Goal: Information Seeking & Learning: Learn about a topic

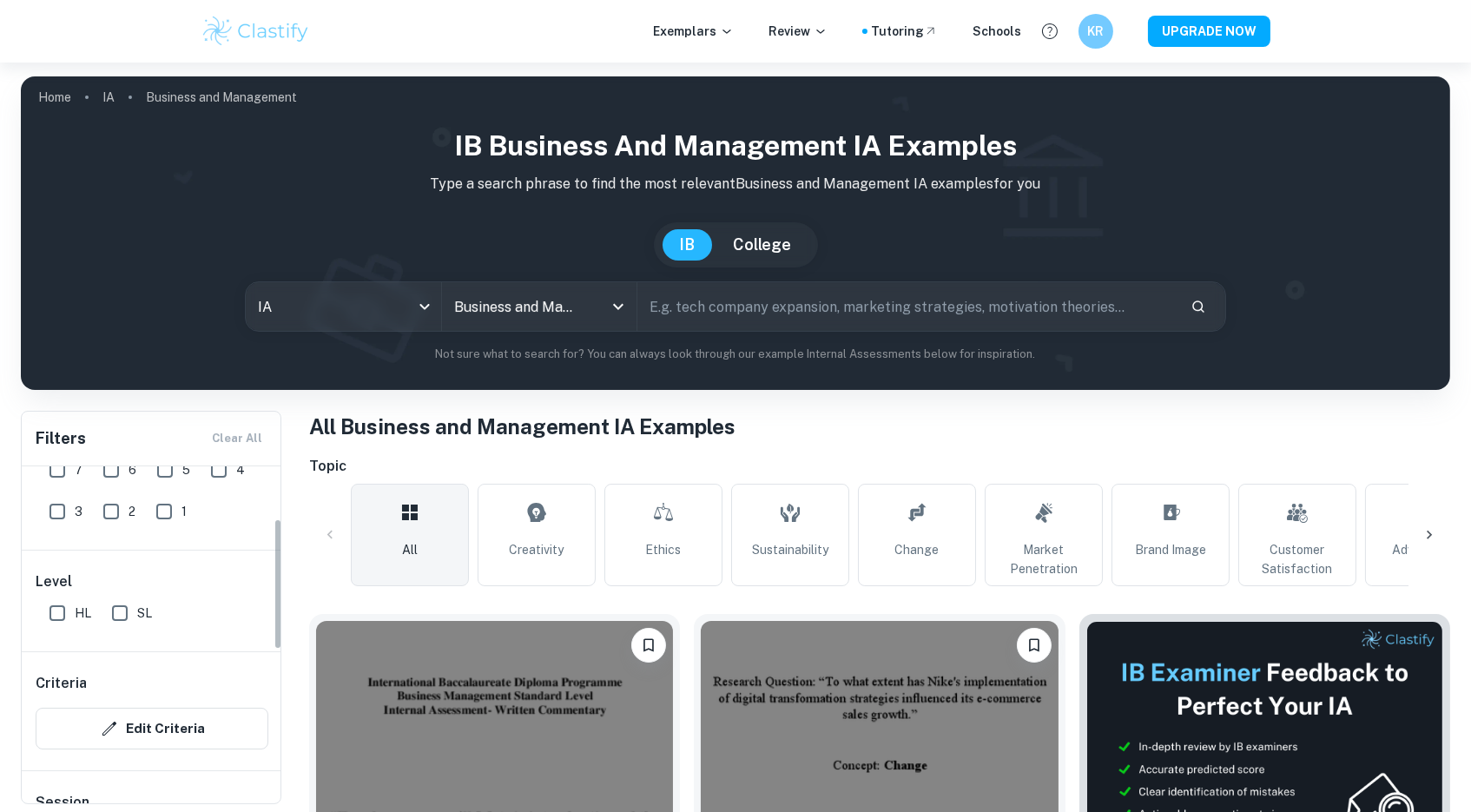
scroll to position [38, 0]
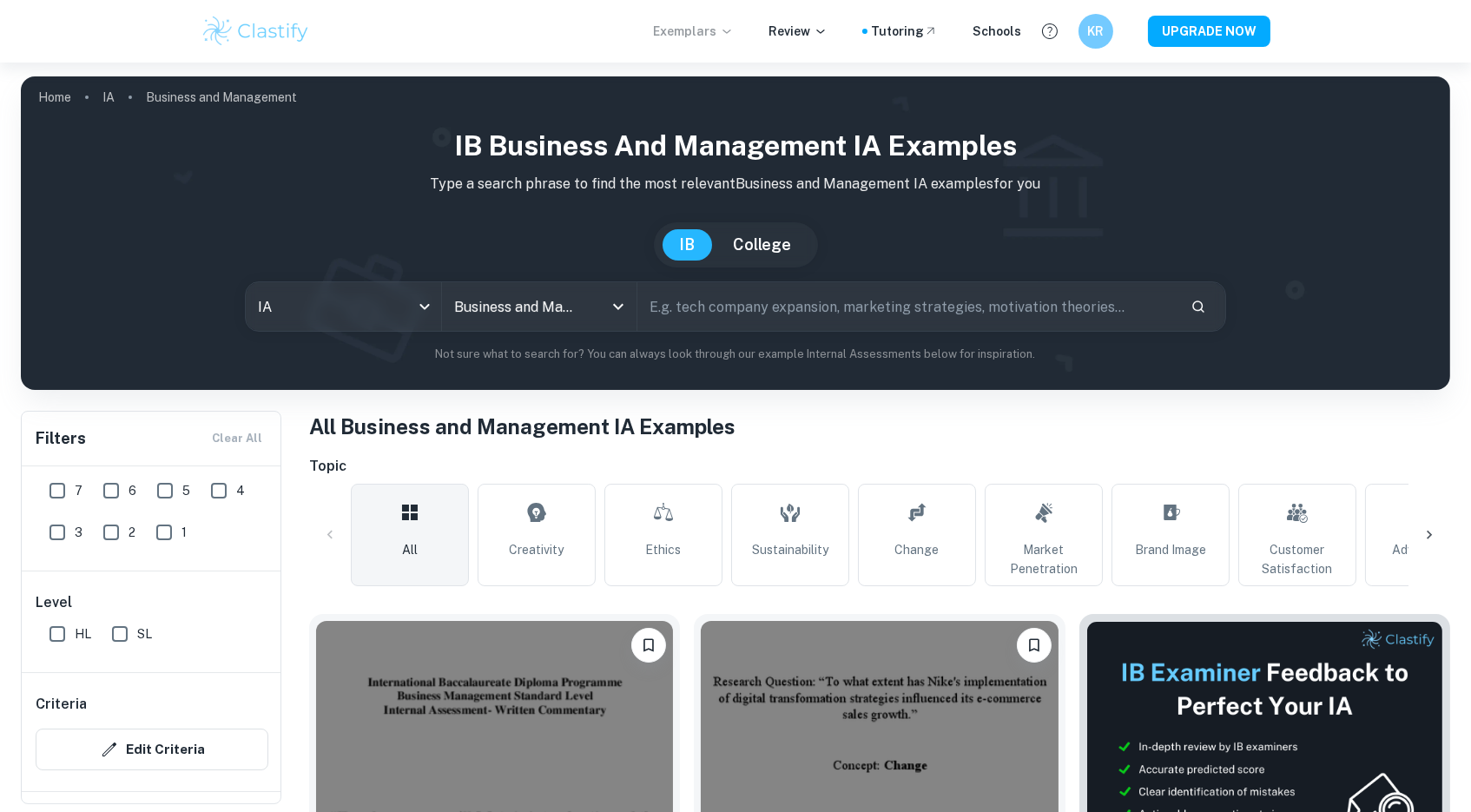
click at [710, 26] on p "Exemplars" at bounding box center [693, 31] width 80 height 19
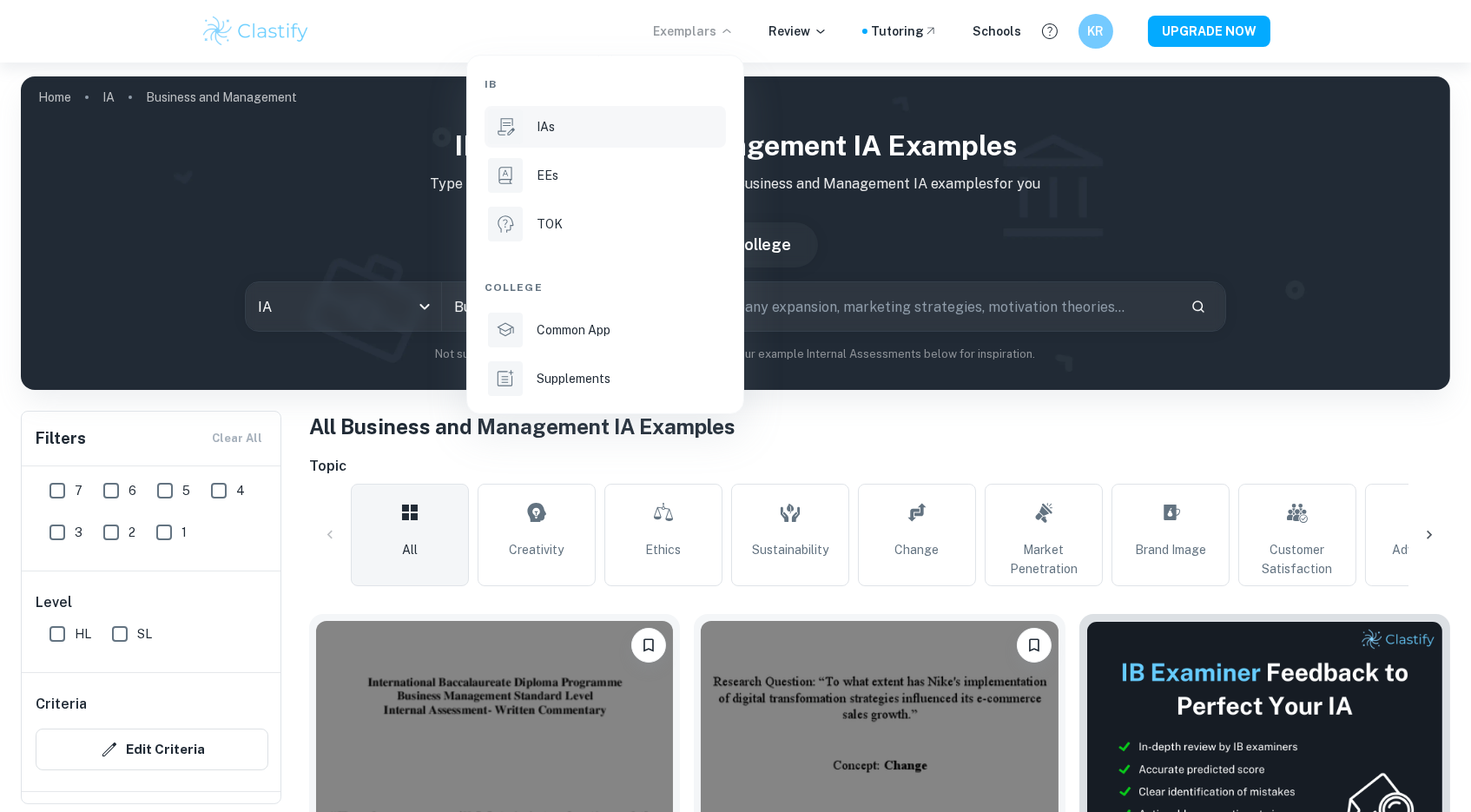
click at [577, 131] on div "IAs" at bounding box center [630, 127] width 186 height 19
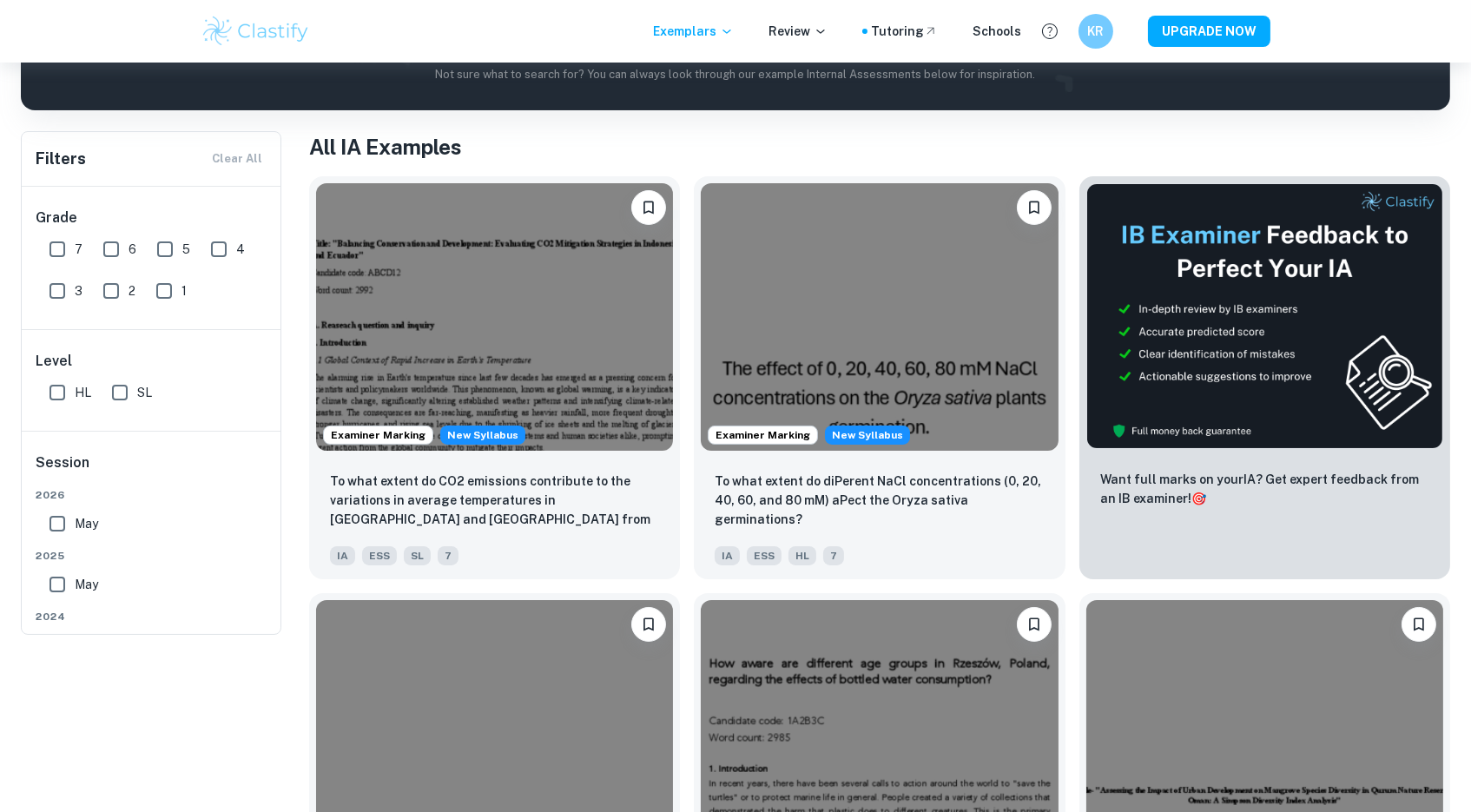
scroll to position [110, 0]
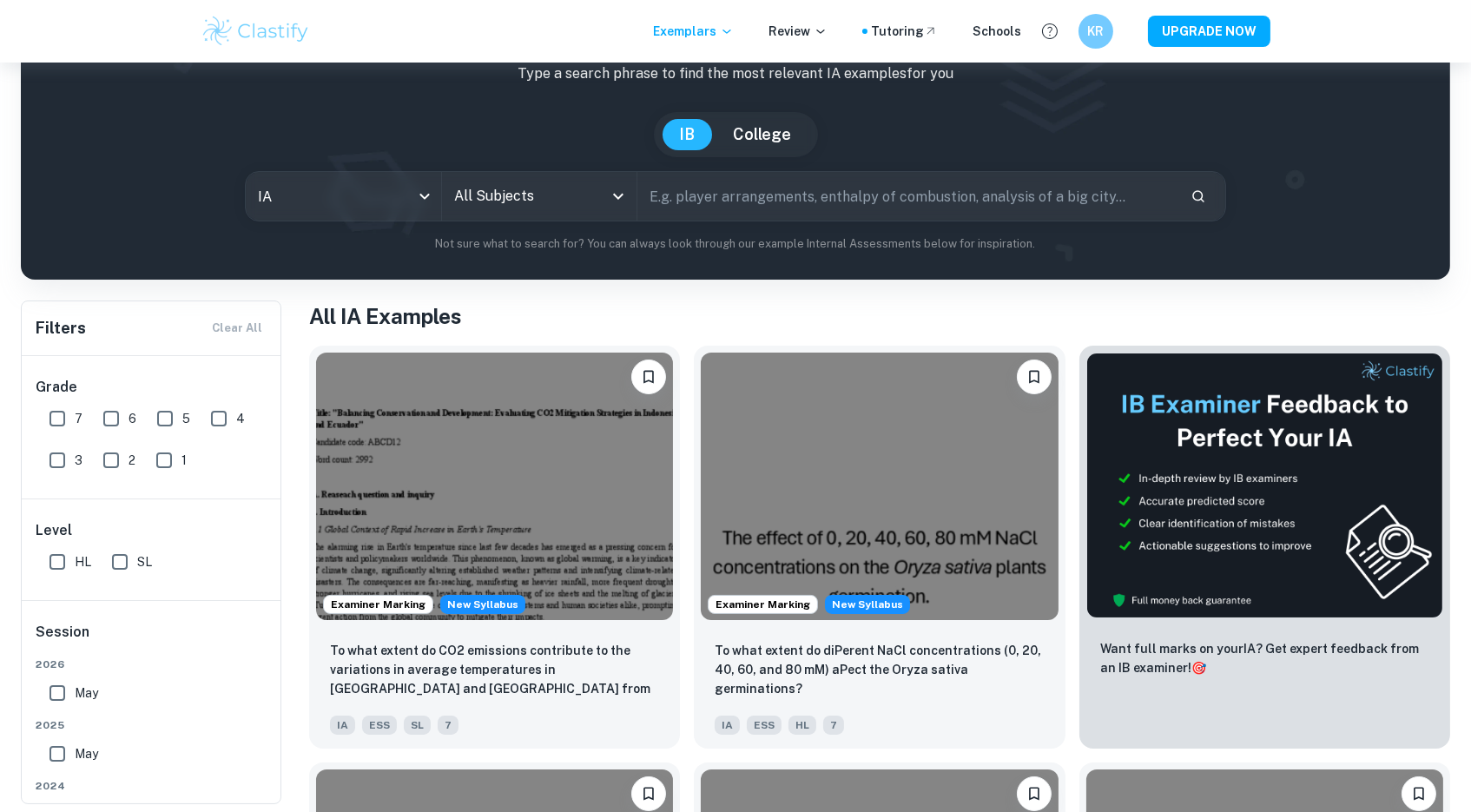
click at [540, 202] on input "All Subjects" at bounding box center [526, 197] width 154 height 33
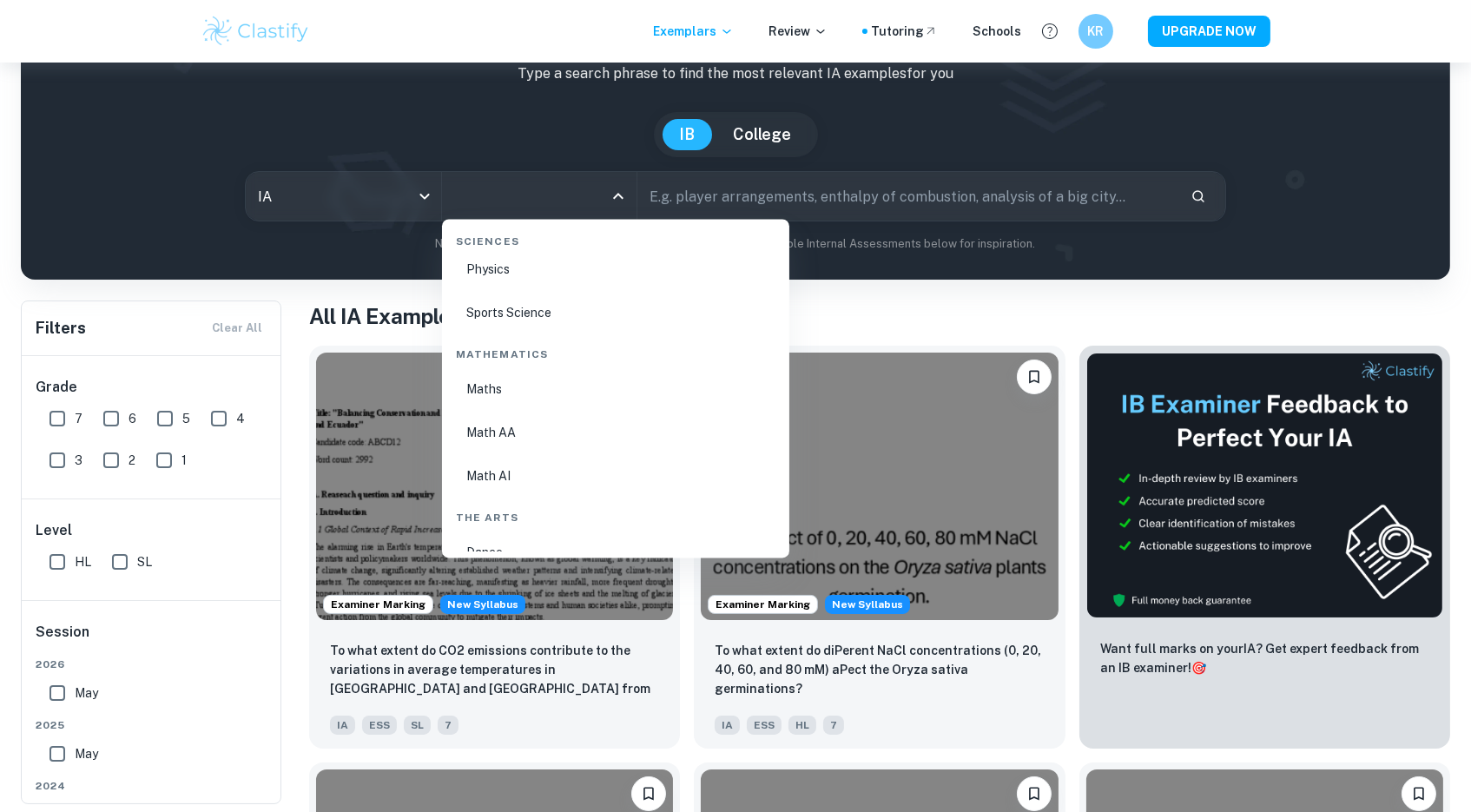
scroll to position [2890, 0]
click at [499, 415] on li "Math AA" at bounding box center [615, 434] width 333 height 40
type input "Math AA"
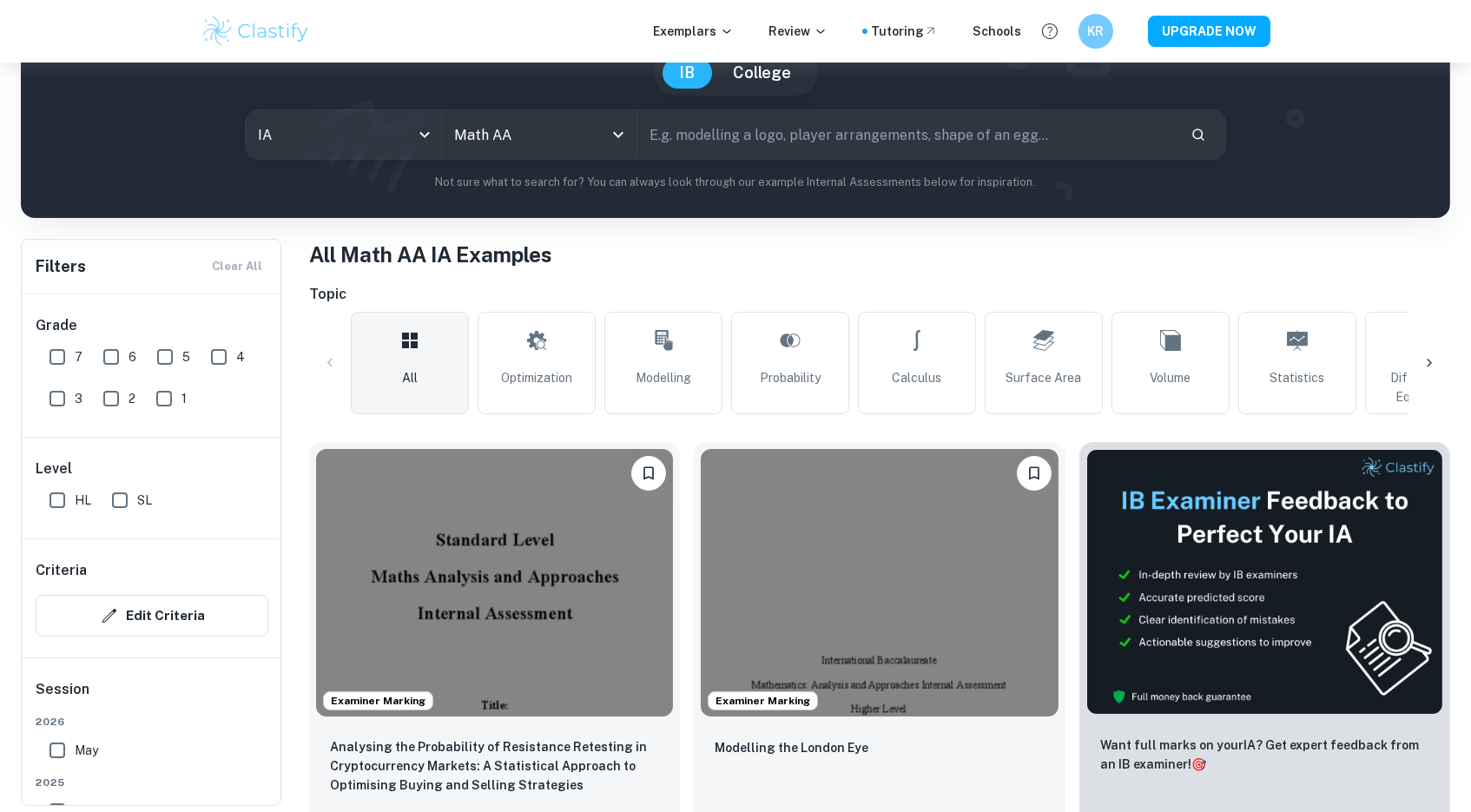
scroll to position [173, 0]
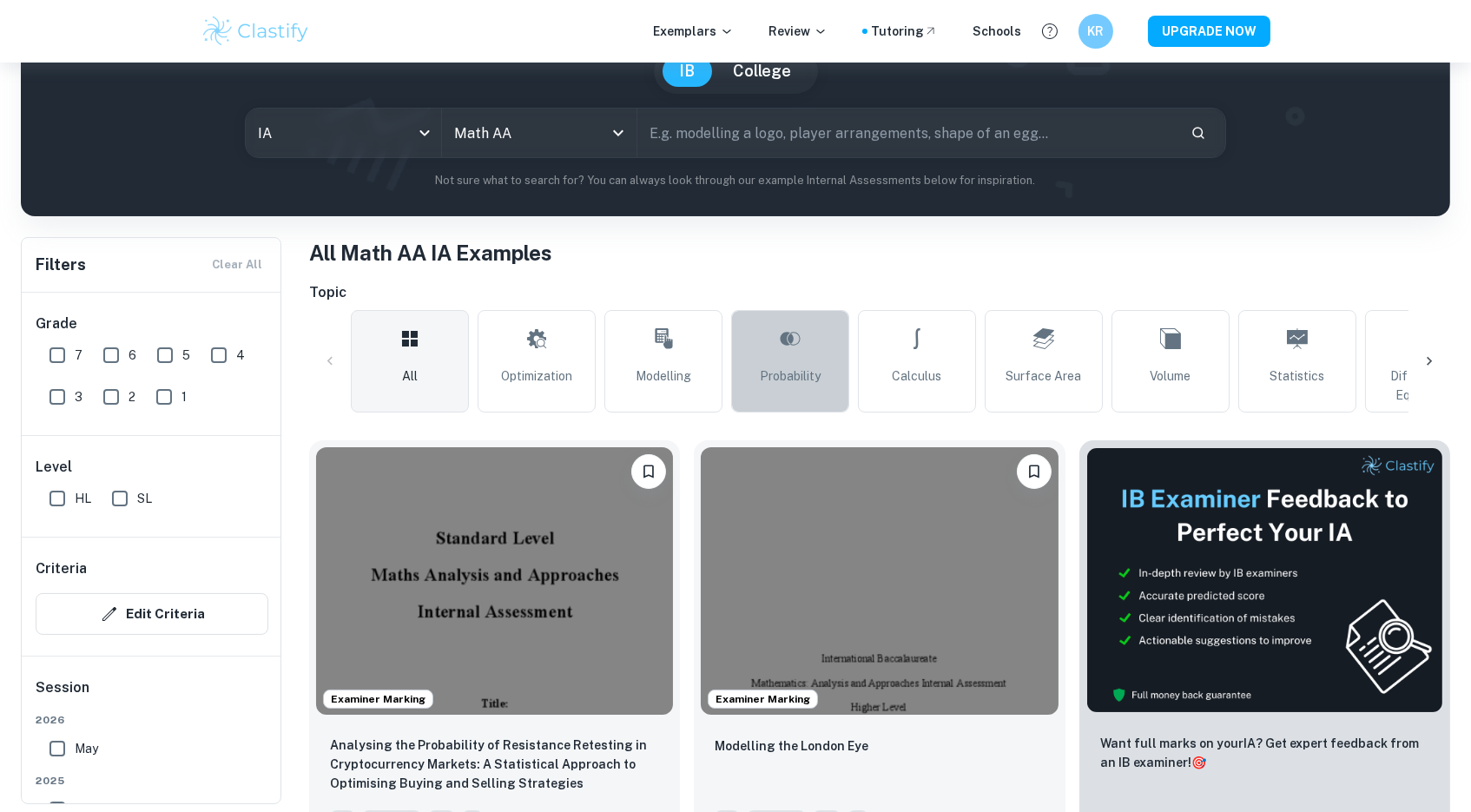
click at [776, 366] on span "Probability" at bounding box center [790, 376] width 61 height 19
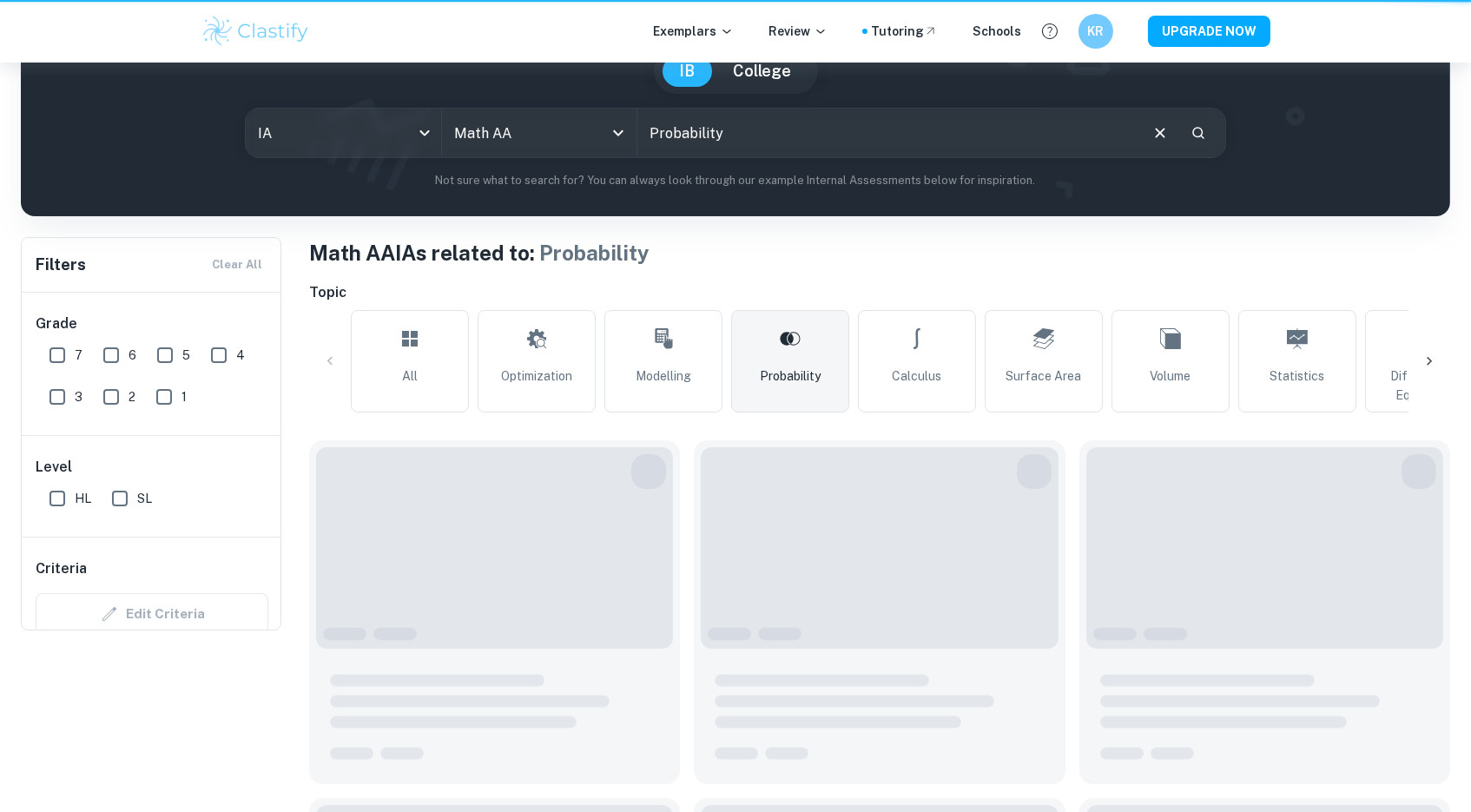
type input "Probability"
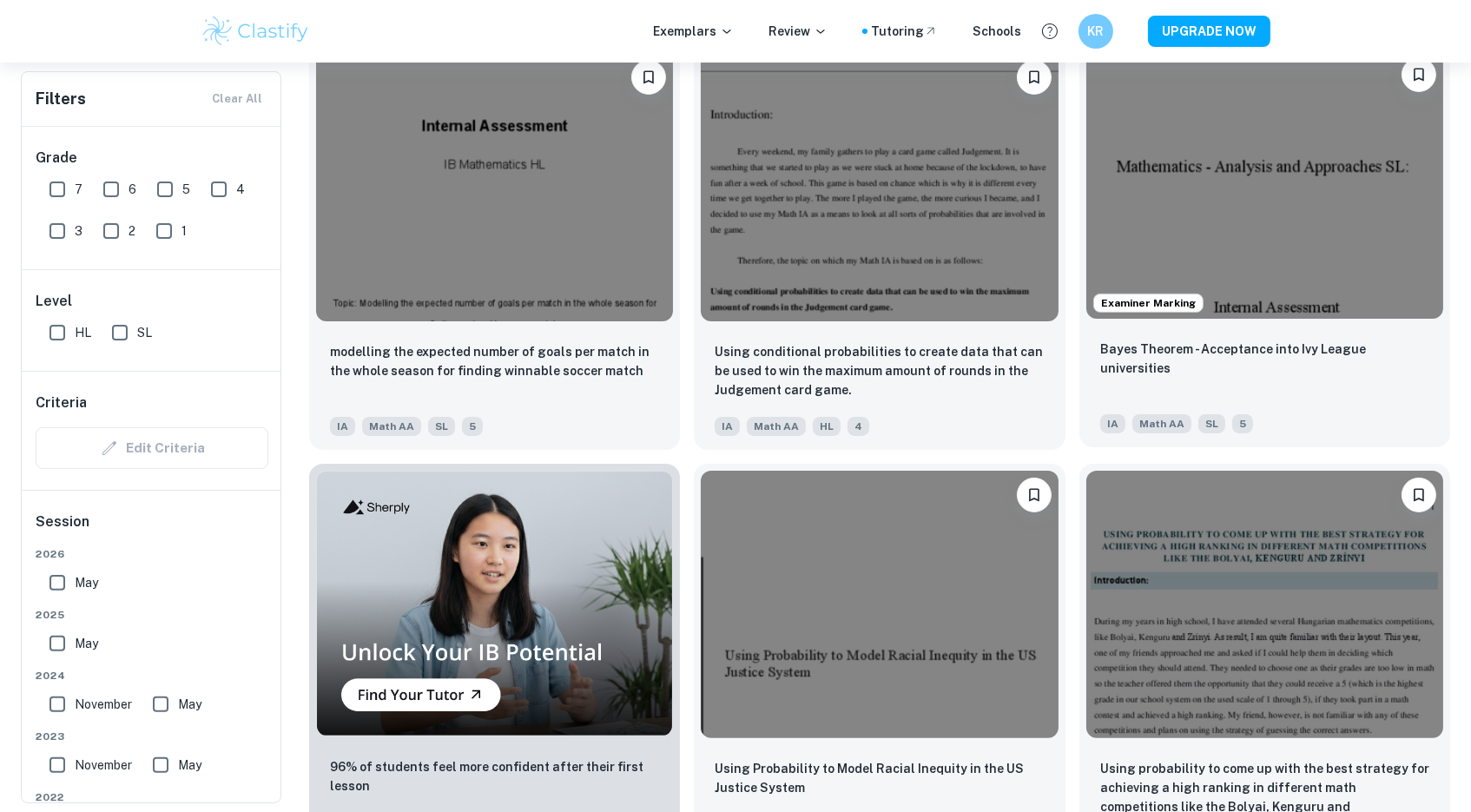
scroll to position [977, 0]
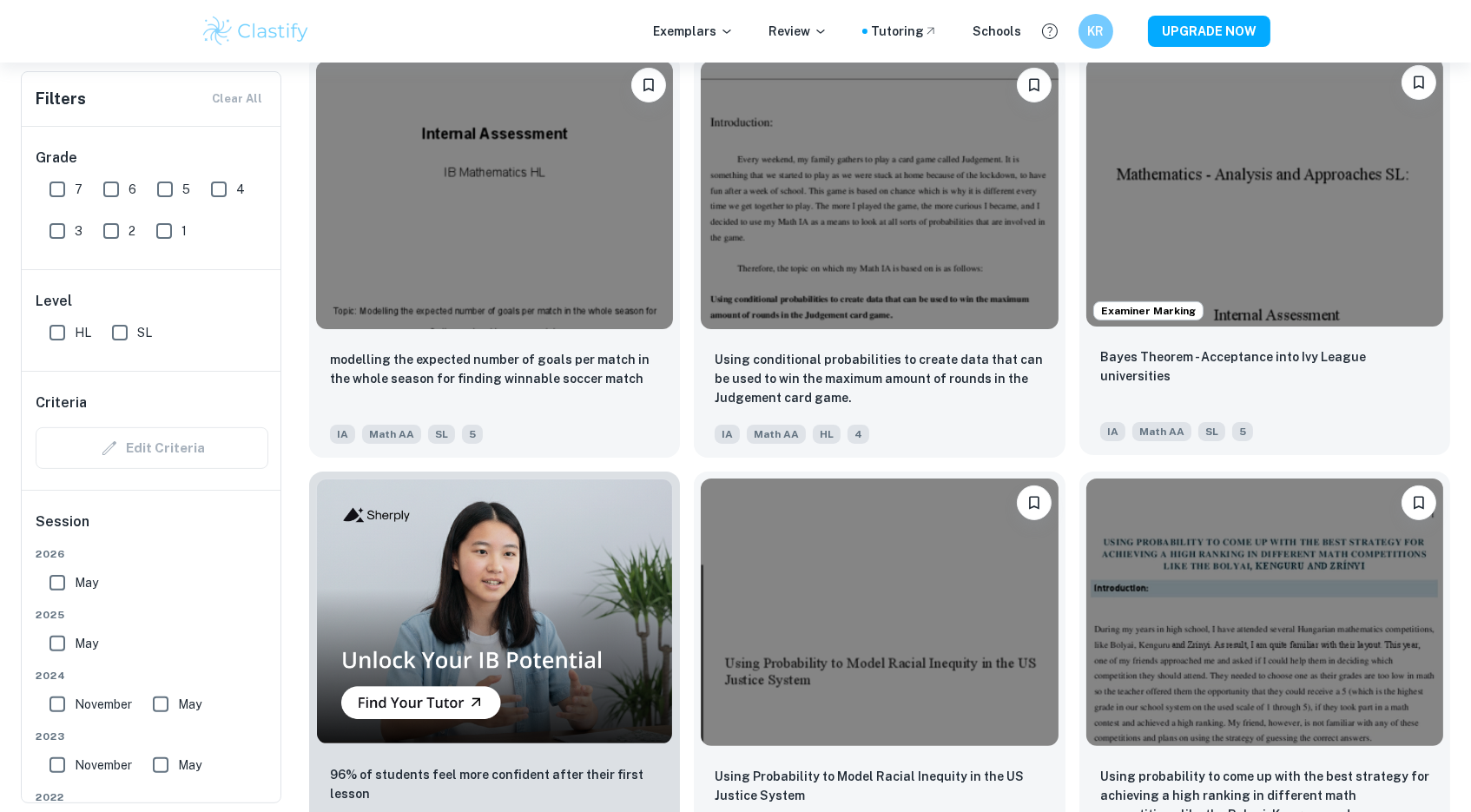
click at [1365, 189] on img at bounding box center [1265, 192] width 357 height 267
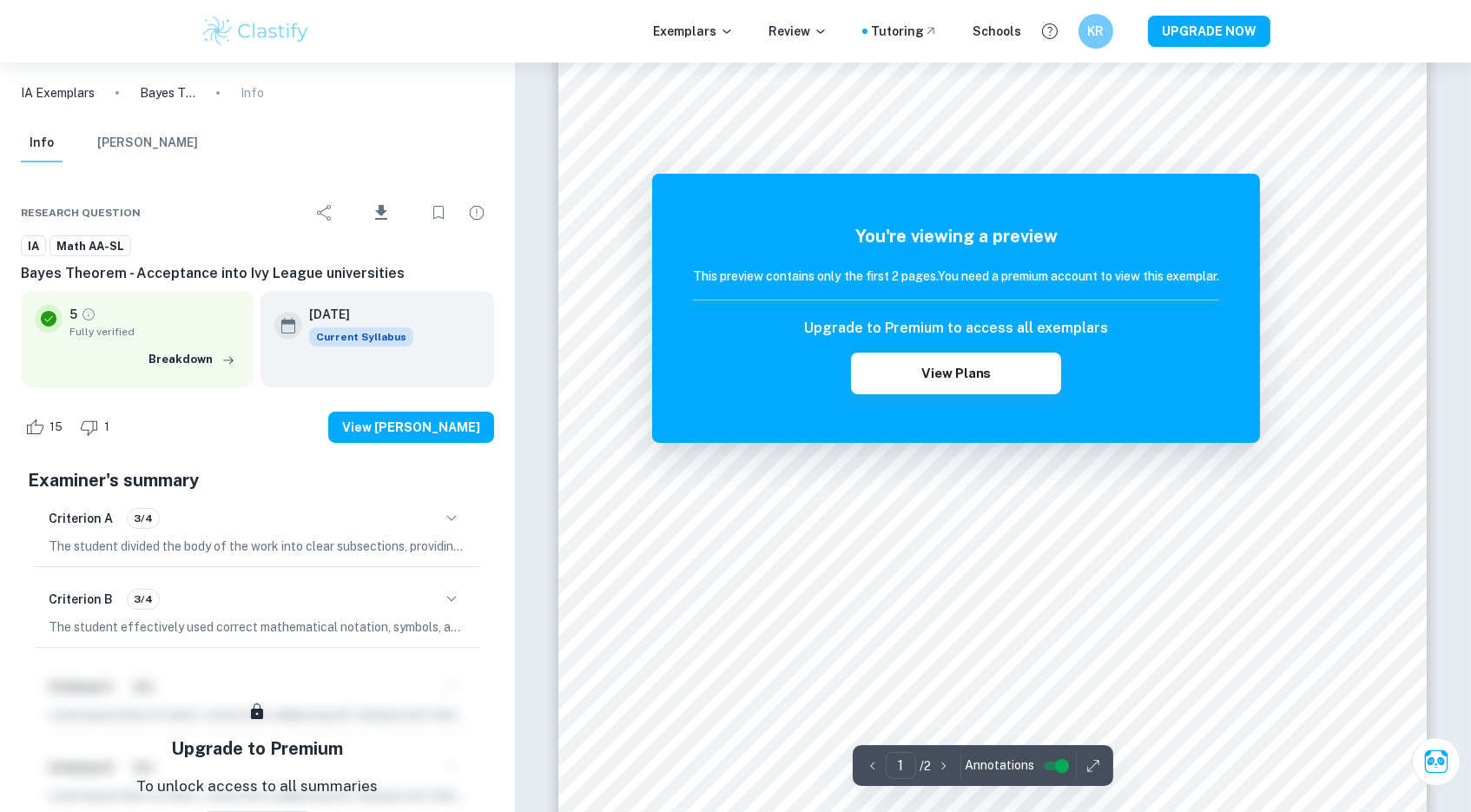
scroll to position [363, 0]
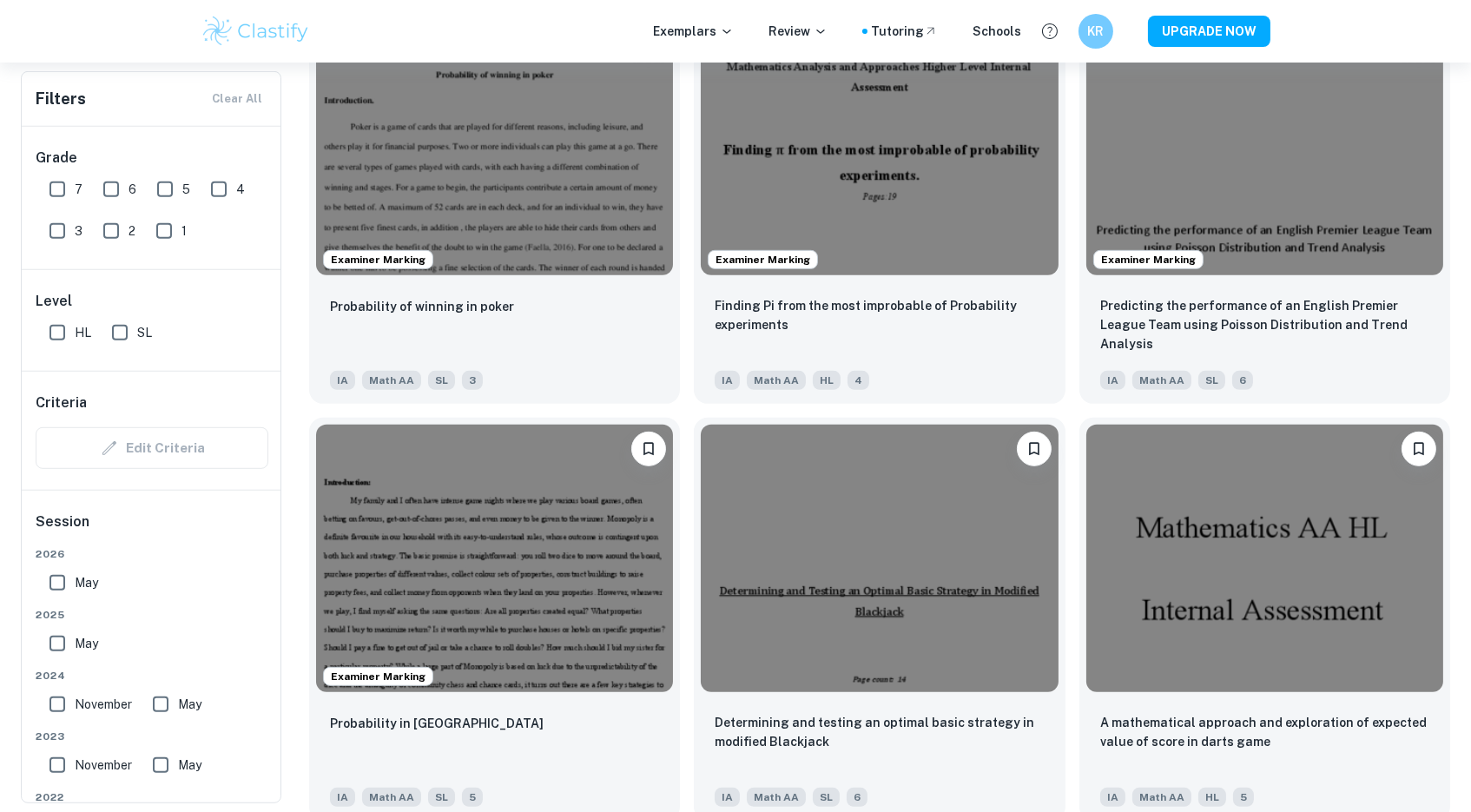
scroll to position [1884, 0]
